Goal: Task Accomplishment & Management: Manage account settings

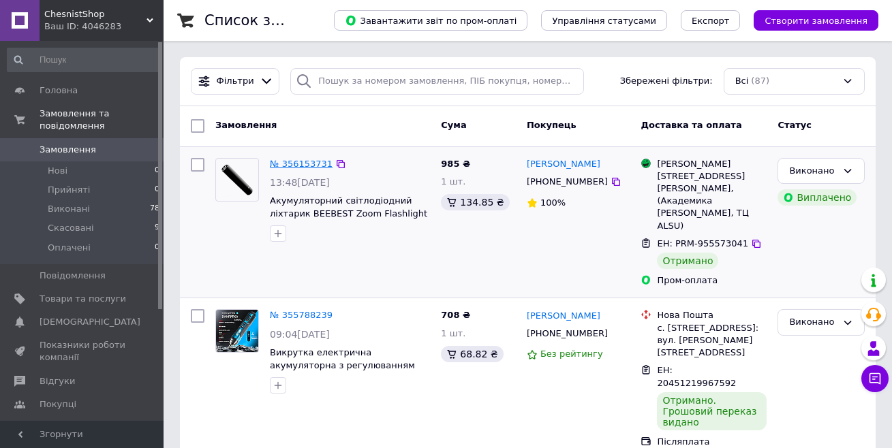
click at [303, 166] on link "№ 356153731" at bounding box center [301, 164] width 63 height 10
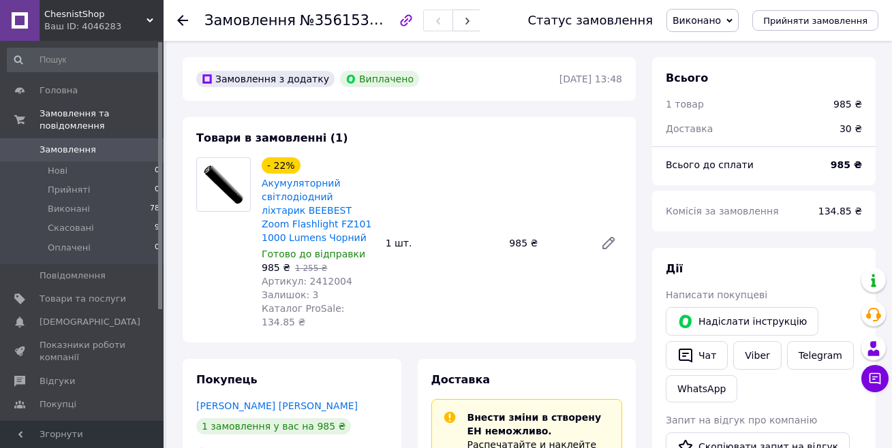
click at [178, 20] on use at bounding box center [182, 20] width 11 height 11
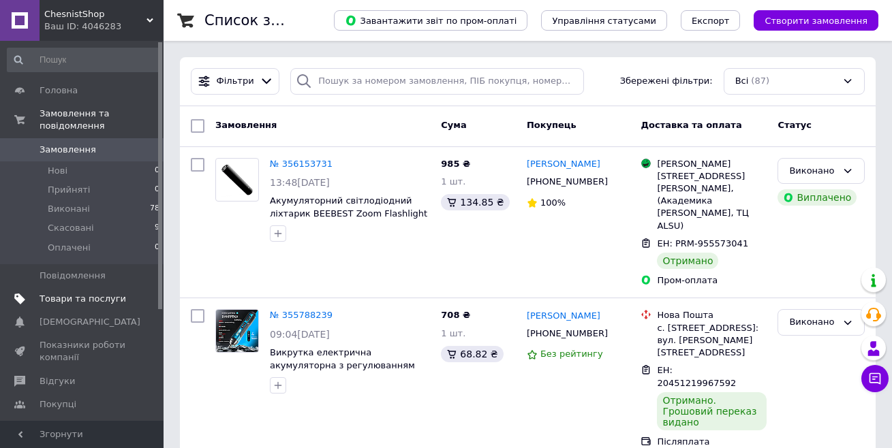
click at [59, 293] on span "Товари та послуги" at bounding box center [83, 299] width 87 height 12
